Goal: Task Accomplishment & Management: Use online tool/utility

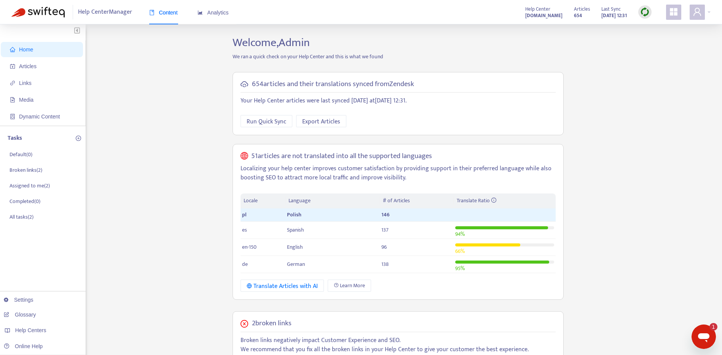
drag, startPoint x: 665, startPoint y: 83, endPoint x: 665, endPoint y: 79, distance: 4.2
click at [665, 81] on div "Home Articles Links Media Dynamic Content Tasks Default ( 0 ) Broken links ( 2 …" at bounding box center [361, 298] width 700 height 524
click at [642, 14] on img at bounding box center [646, 12] width 10 height 10
click at [659, 43] on link "Full Sync" at bounding box center [658, 39] width 27 height 9
click at [701, 331] on icon "Otwórz okno komunikatora, 1 nieprzeczytana wiadomości" at bounding box center [704, 337] width 14 height 14
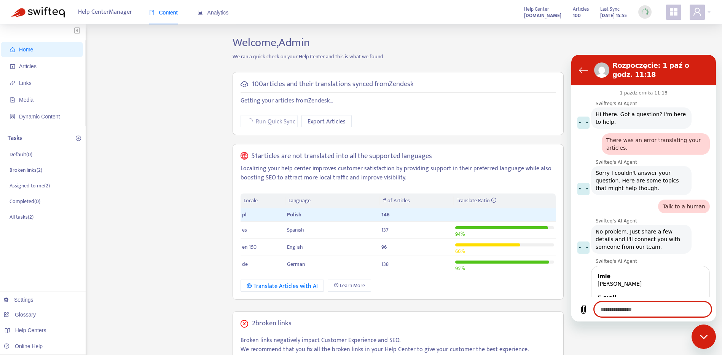
scroll to position [300, 0]
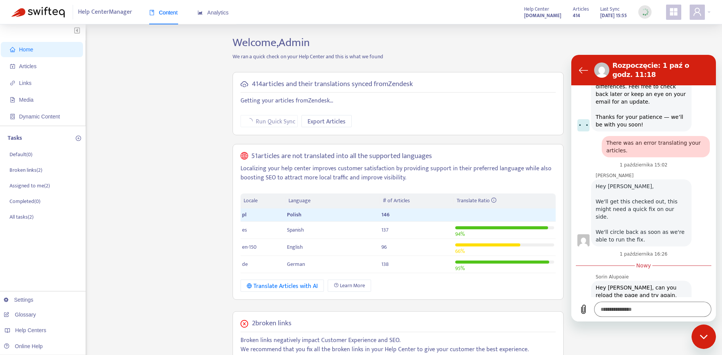
click at [702, 331] on div "Zamknij okno komunikatora" at bounding box center [704, 336] width 23 height 23
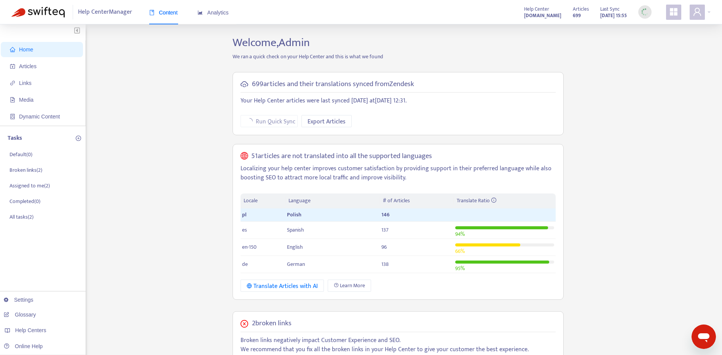
click at [681, 121] on div "Home Articles Links Media Dynamic Content Tasks Default ( 0 ) Broken links ( 2 …" at bounding box center [361, 298] width 700 height 524
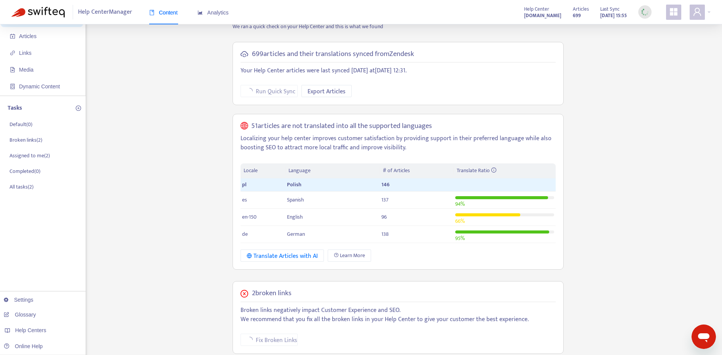
scroll to position [76, 0]
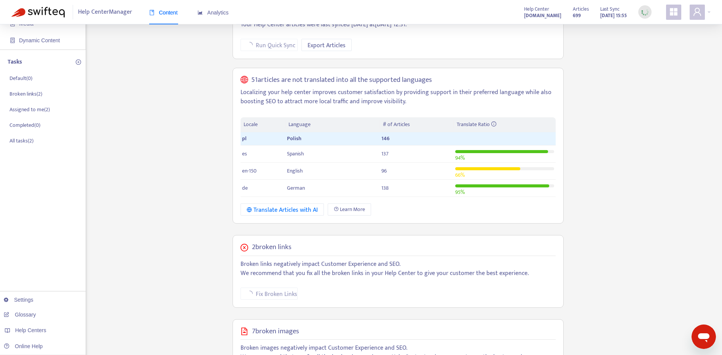
type textarea "*"
click at [696, 8] on icon "user" at bounding box center [697, 11] width 9 height 9
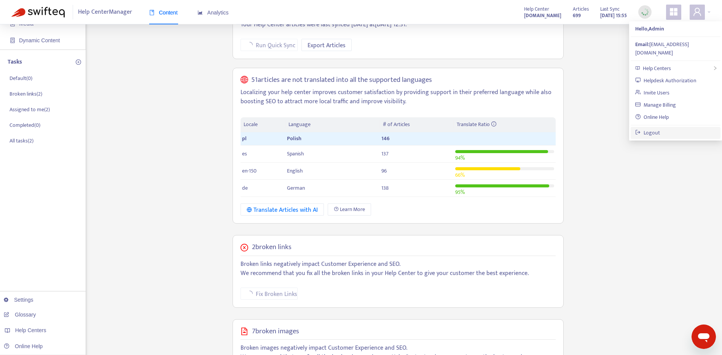
click at [660, 128] on link "Logout" at bounding box center [648, 132] width 25 height 9
